Goal: Information Seeking & Learning: Learn about a topic

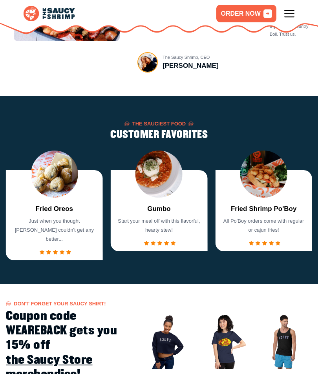
scroll to position [336, 0]
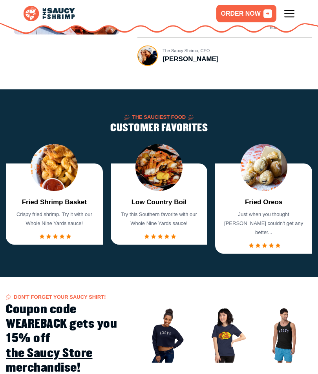
click at [163, 175] on img "2 / 7" at bounding box center [158, 167] width 47 height 47
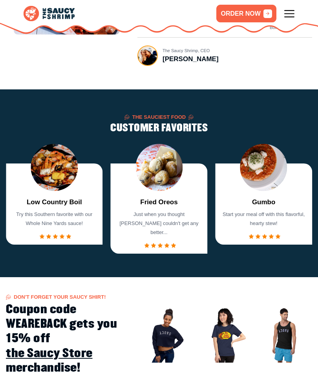
click at [171, 204] on link "Fried Oreos" at bounding box center [158, 202] width 37 height 10
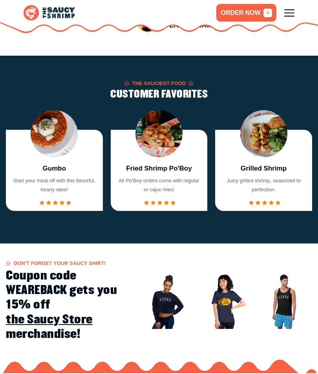
scroll to position [372, 0]
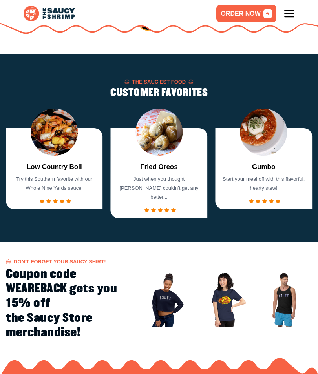
click at [292, 17] on icon at bounding box center [289, 14] width 10 height 10
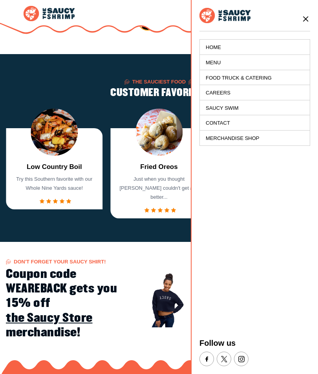
click at [216, 62] on link "Menu" at bounding box center [255, 62] width 110 height 15
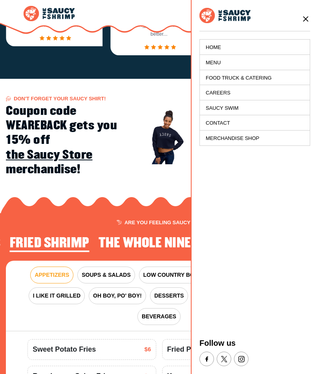
scroll to position [718, 0]
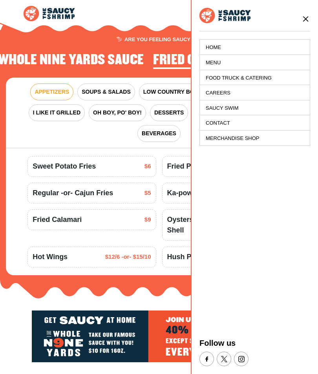
click at [309, 16] on icon at bounding box center [305, 19] width 9 height 9
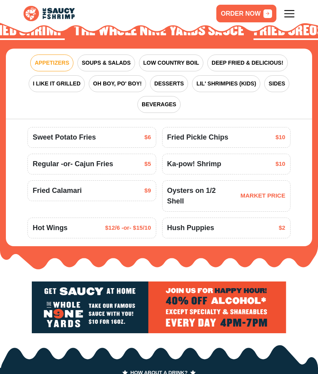
scroll to position [742, 0]
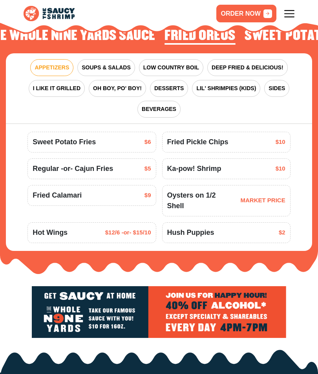
click at [160, 64] on span "LOW COUNTRY BOIL" at bounding box center [171, 68] width 56 height 8
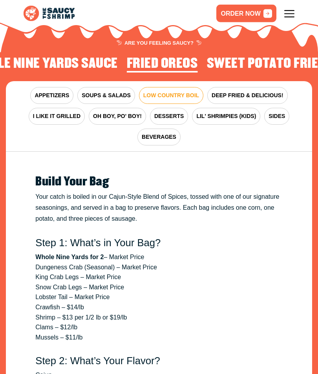
scroll to position [714, 0]
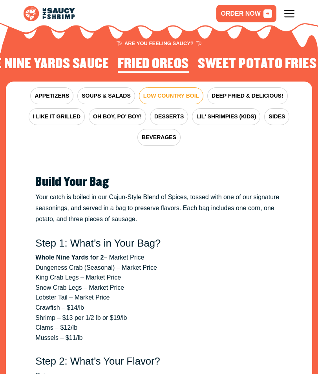
click at [262, 92] on span "DEEP FRIED & DELICIOUS!" at bounding box center [247, 96] width 72 height 8
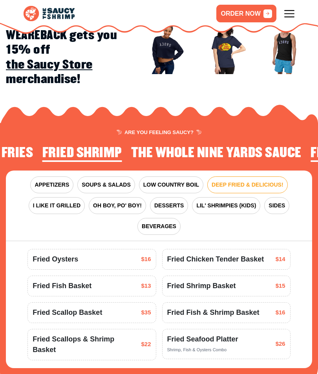
scroll to position [622, 0]
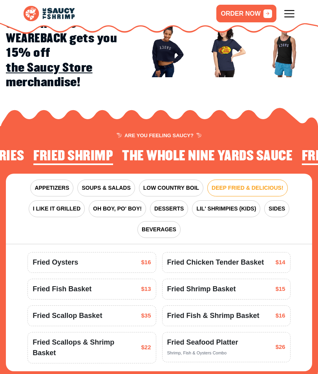
click at [98, 181] on button "SOUPS & SALADS" at bounding box center [105, 188] width 57 height 17
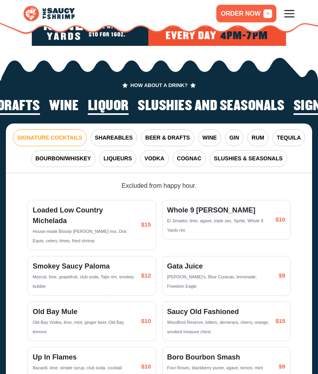
scroll to position [1041, 0]
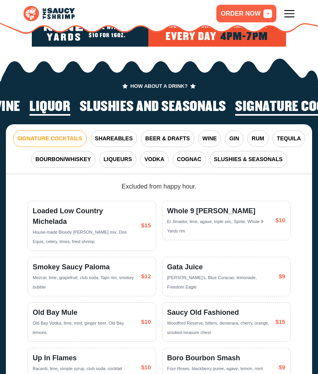
click at [265, 155] on span "SLUSHIES & SEASONALS" at bounding box center [248, 159] width 69 height 8
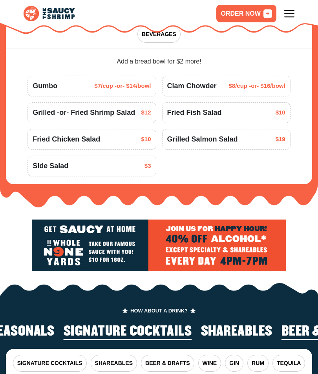
scroll to position [816, 0]
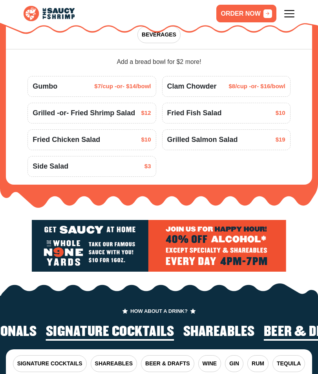
click at [267, 13] on icon at bounding box center [267, 13] width 9 height 9
